Goal: Check status: Check status

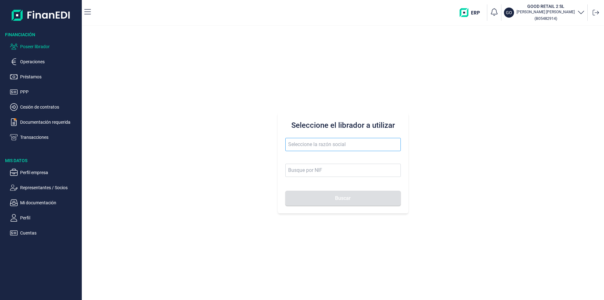
click at [296, 142] on input "text" at bounding box center [342, 144] width 115 height 13
click at [285, 191] on button "Buscar" at bounding box center [342, 198] width 115 height 15
drag, startPoint x: 321, startPoint y: 143, endPoint x: 270, endPoint y: 138, distance: 51.2
click at [270, 138] on div "Seleccione el librador a utilizar frutas y verduras [PERSON_NAME] Buscar" at bounding box center [343, 163] width 522 height 274
drag, startPoint x: 332, startPoint y: 144, endPoint x: 278, endPoint y: 143, distance: 54.8
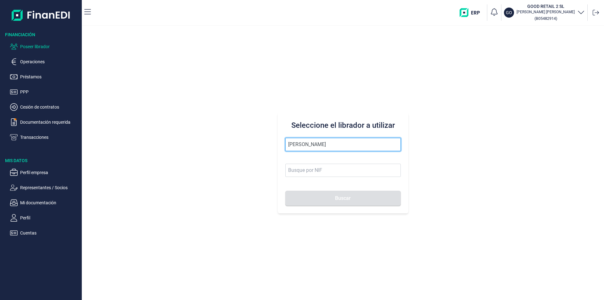
click at [278, 143] on div "Seleccione el librador a utilizar [PERSON_NAME] Buscar" at bounding box center [343, 163] width 131 height 101
type input "r"
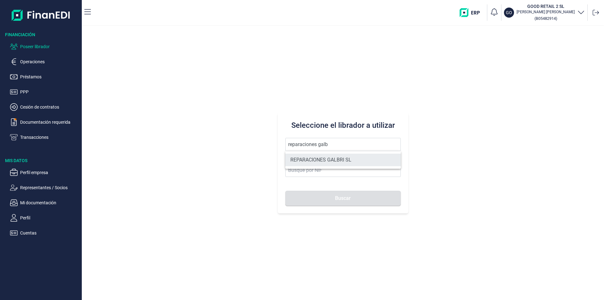
click at [325, 159] on li "REPARACIONES GALBRI SL" at bounding box center [342, 160] width 115 height 13
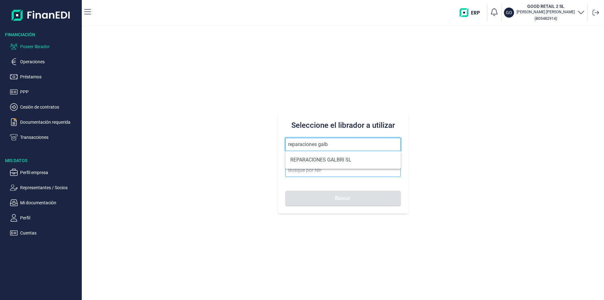
type input "REPARACIONES GALBRI SL"
type input "B70942362"
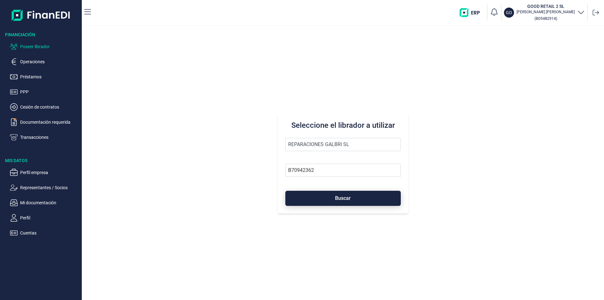
click at [327, 199] on button "Buscar" at bounding box center [342, 198] width 115 height 15
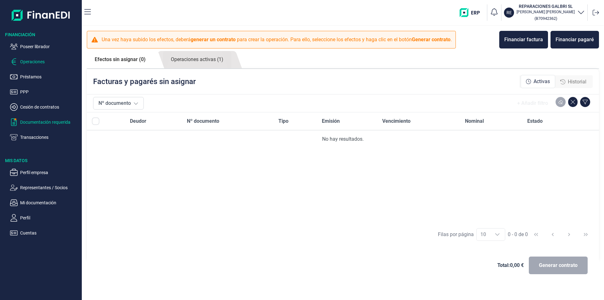
click at [35, 122] on p "Documentación requerida" at bounding box center [49, 122] width 59 height 8
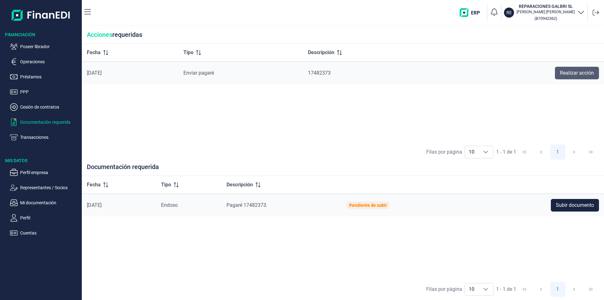
click at [580, 74] on span "Realizar acción" at bounding box center [577, 73] width 34 height 8
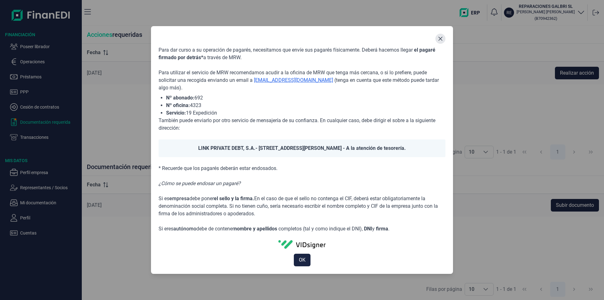
click at [442, 40] on icon "Close" at bounding box center [441, 39] width 4 height 4
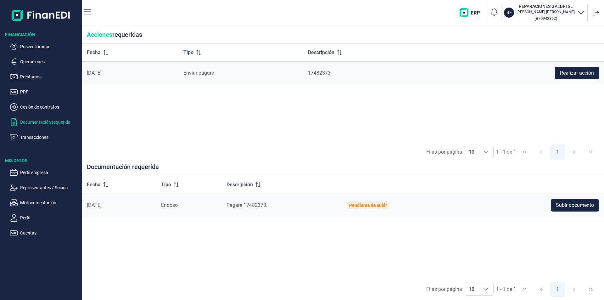
click at [486, 109] on div "Fecha Tipo Descripción [DATE] Enviar pagaré 17482373 Realizar acción" at bounding box center [343, 93] width 522 height 98
click at [46, 47] on p "Poseer librador" at bounding box center [49, 47] width 59 height 8
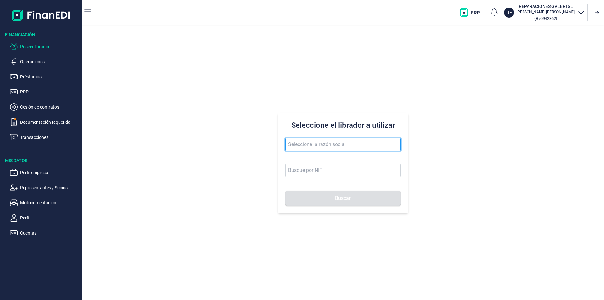
click at [295, 142] on input "text" at bounding box center [342, 144] width 115 height 13
click at [295, 143] on input "[PERSON_NAME]" at bounding box center [342, 144] width 115 height 13
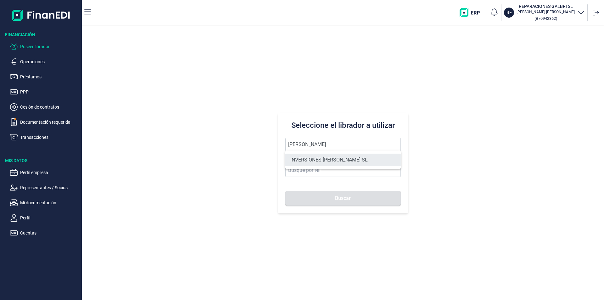
click at [326, 158] on li "INVERSIONES [PERSON_NAME] SL" at bounding box center [342, 160] width 115 height 13
type input "INVERSIONES [PERSON_NAME] SL"
type input "B09933029"
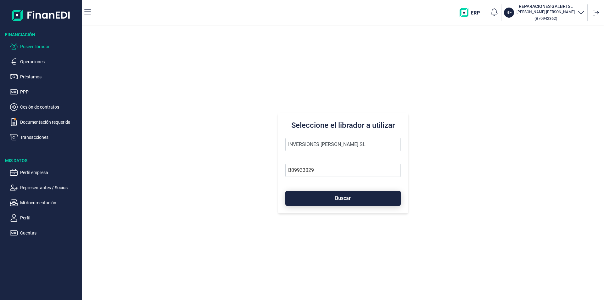
click at [345, 200] on span "Buscar" at bounding box center [343, 198] width 16 height 5
